Goal: Navigation & Orientation: Find specific page/section

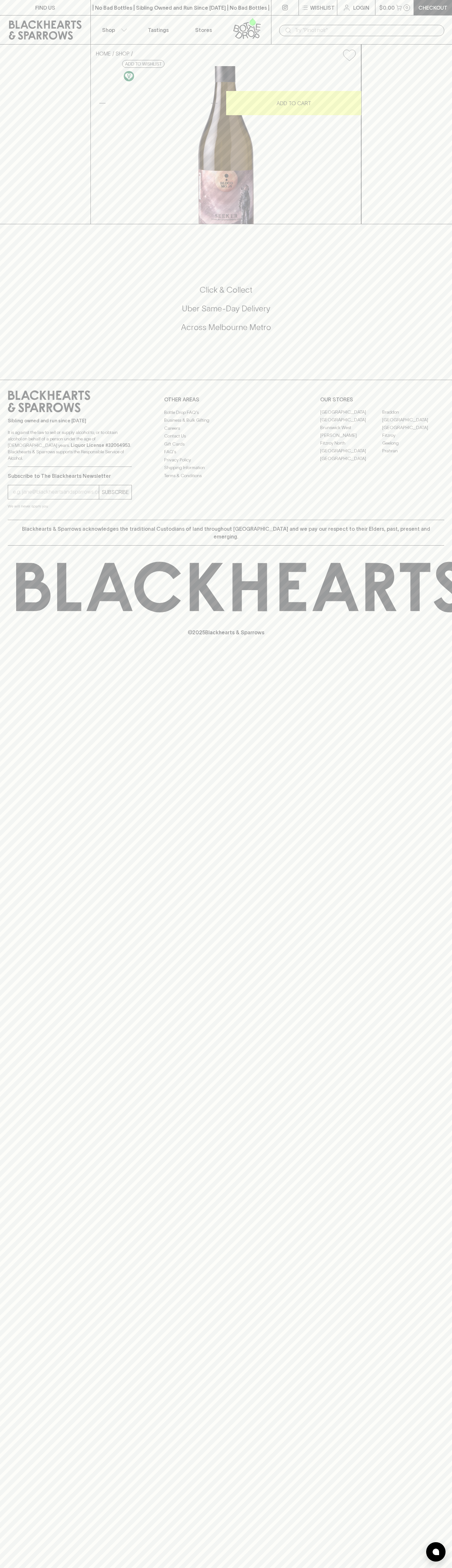
click at [138, 32] on link "Tastings" at bounding box center [158, 29] width 45 height 29
click at [421, 220] on div "HOME SHOP Blood Moon Wines Seeker Chardonnay 2024 $28.00 Add to wishlist 10% di…" at bounding box center [226, 134] width 452 height 180
click at [270, 1567] on html "FIND US | No Bad Bottles | Sibling Owned and Run Since 2006 | No Bad Bottles | …" at bounding box center [226, 784] width 452 height 1568
click at [13, 509] on div "Subscribe to The Blackhearts Newsletter SUBSCRIBE We will never spam you" at bounding box center [70, 488] width 124 height 43
